Goal: Task Accomplishment & Management: Use online tool/utility

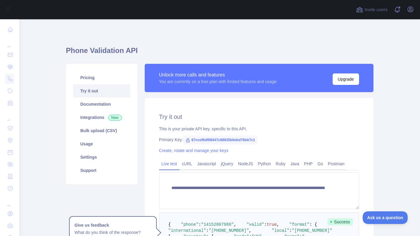
scroll to position [76, 0]
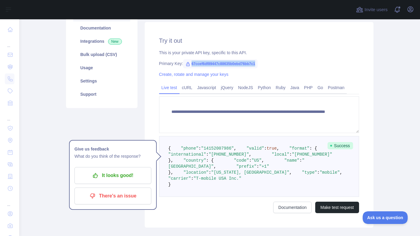
drag, startPoint x: 188, startPoint y: 63, endPoint x: 254, endPoint y: 64, distance: 66.1
click at [254, 64] on span "67ccef6df89447c88635b0ebd76bb7c1" at bounding box center [220, 63] width 75 height 9
copy span "67ccef6df89447c88635b0ebd76bb7c1"
click at [195, 65] on span "67ccef6df89447c88635b0ebd76bb7c1" at bounding box center [220, 63] width 75 height 9
click at [194, 64] on span "67ccef6df89447c88635b0ebd76bb7c1" at bounding box center [220, 63] width 75 height 9
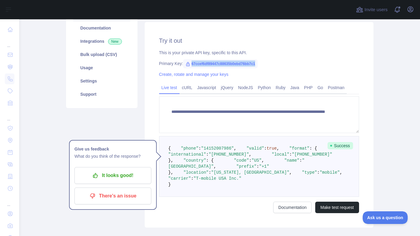
click at [194, 64] on span "67ccef6df89447c88635b0ebd76bb7c1" at bounding box center [220, 63] width 75 height 9
click at [194, 65] on span "67ccef6df89447c88635b0ebd76bb7c1" at bounding box center [220, 63] width 75 height 9
click at [193, 65] on span "67ccef6df89447c88635b0ebd76bb7c1" at bounding box center [220, 63] width 75 height 9
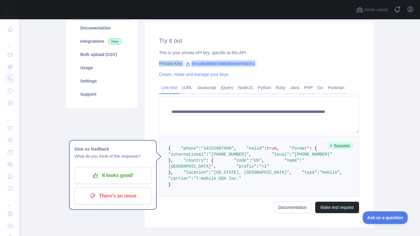
click at [193, 65] on span "67ccef6df89447c88635b0ebd76bb7c1" at bounding box center [220, 63] width 75 height 9
click at [190, 65] on span "67ccef6df89447c88635b0ebd76bb7c1" at bounding box center [220, 63] width 75 height 9
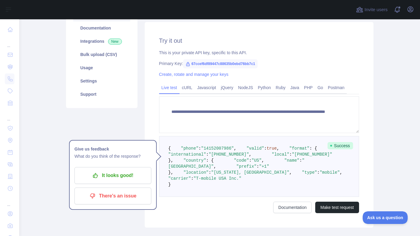
click at [188, 65] on span "67ccef6df89447c88635b0ebd76bb7c1" at bounding box center [220, 63] width 75 height 9
copy span "67ccef6df89447c88635b0ebd76bb7c1"
